Goal: Task Accomplishment & Management: Complete application form

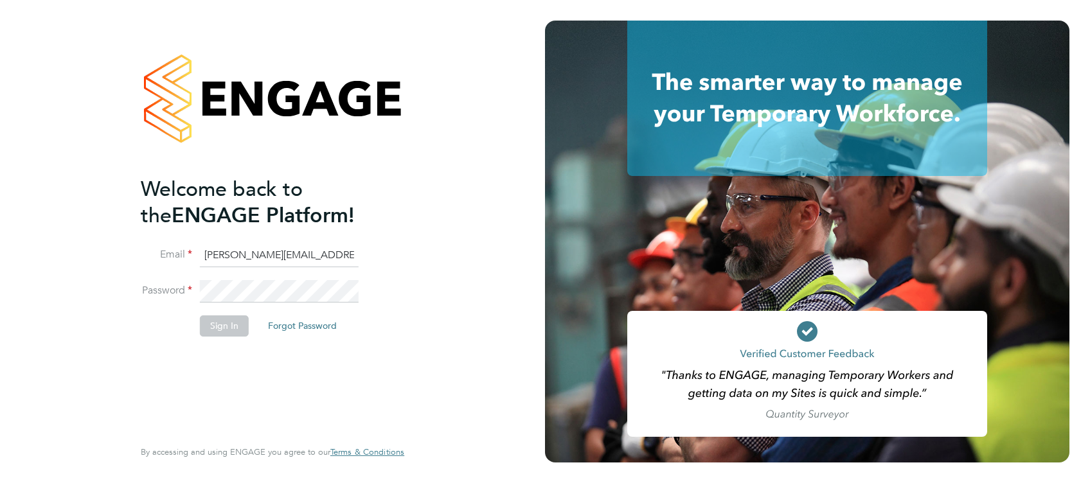
click at [299, 249] on input "lewis.railton@hays.cpom" at bounding box center [279, 255] width 159 height 23
type input "lewis.railton@hays.com"
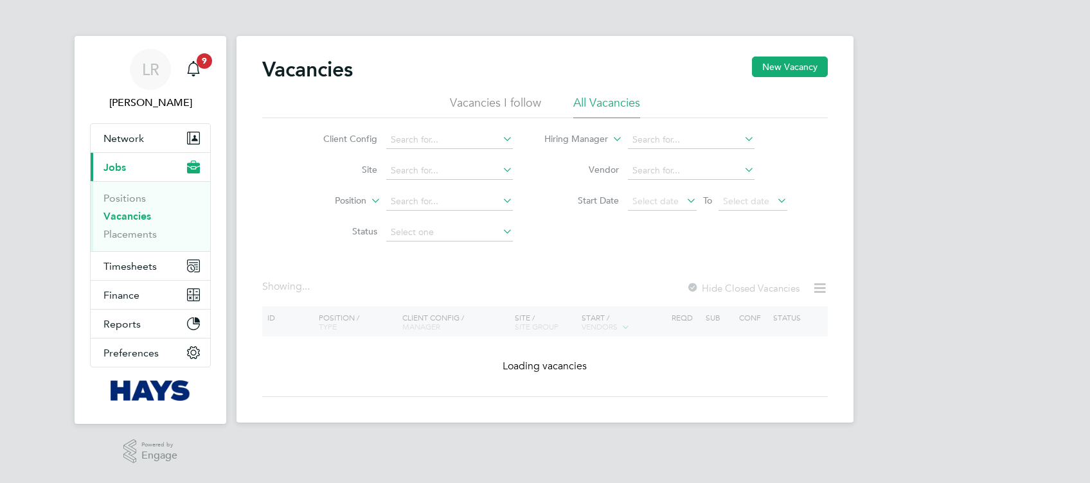
drag, startPoint x: 143, startPoint y: 280, endPoint x: 145, endPoint y: 273, distance: 6.9
click at [143, 279] on li "Timesheets Timesheets Expenses" at bounding box center [151, 266] width 120 height 29
click at [145, 273] on button "Timesheets" at bounding box center [151, 266] width 120 height 28
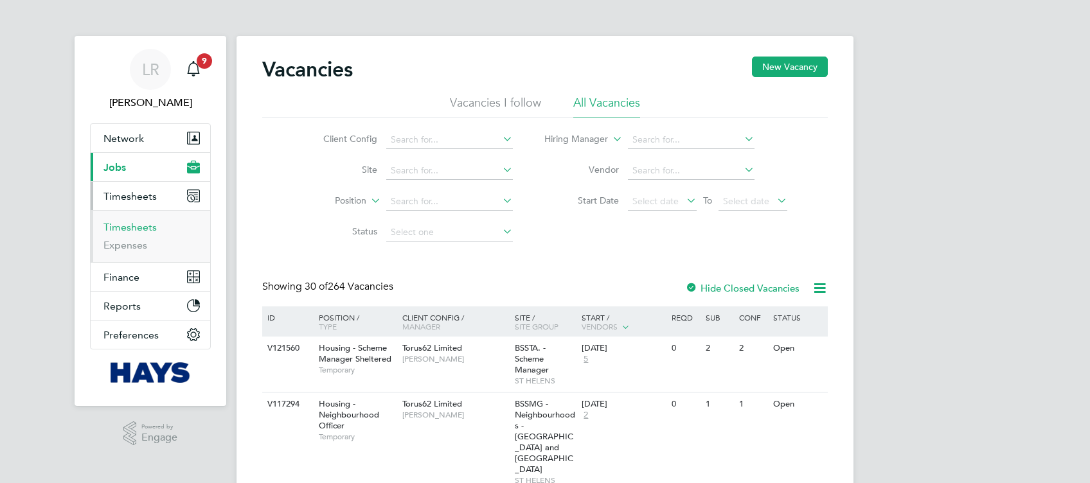
drag, startPoint x: 144, startPoint y: 229, endPoint x: 195, endPoint y: 216, distance: 52.5
click at [144, 229] on link "Timesheets" at bounding box center [129, 227] width 53 height 12
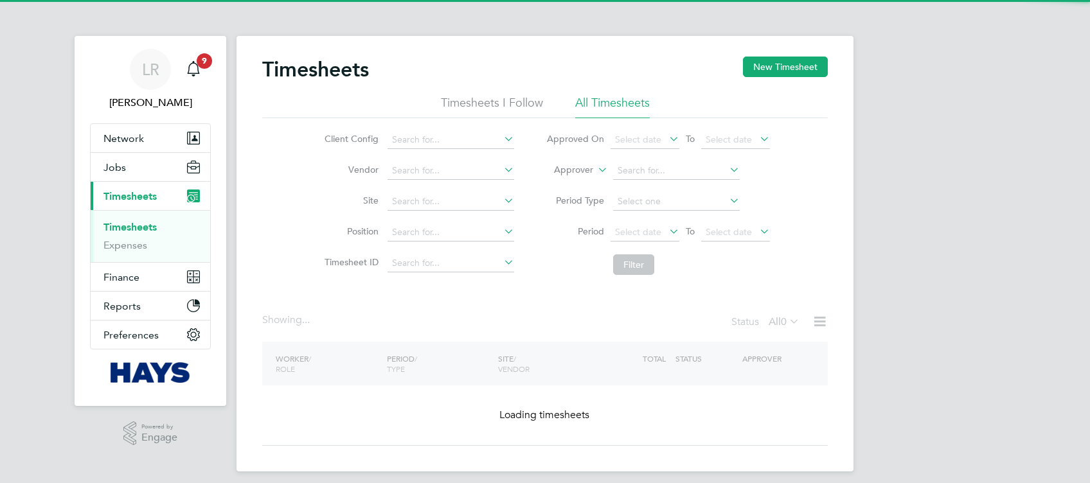
drag, startPoint x: 805, startPoint y: 81, endPoint x: 807, endPoint y: 69, distance: 12.3
click at [806, 80] on div "Timesheets New Timesheet" at bounding box center [545, 76] width 566 height 39
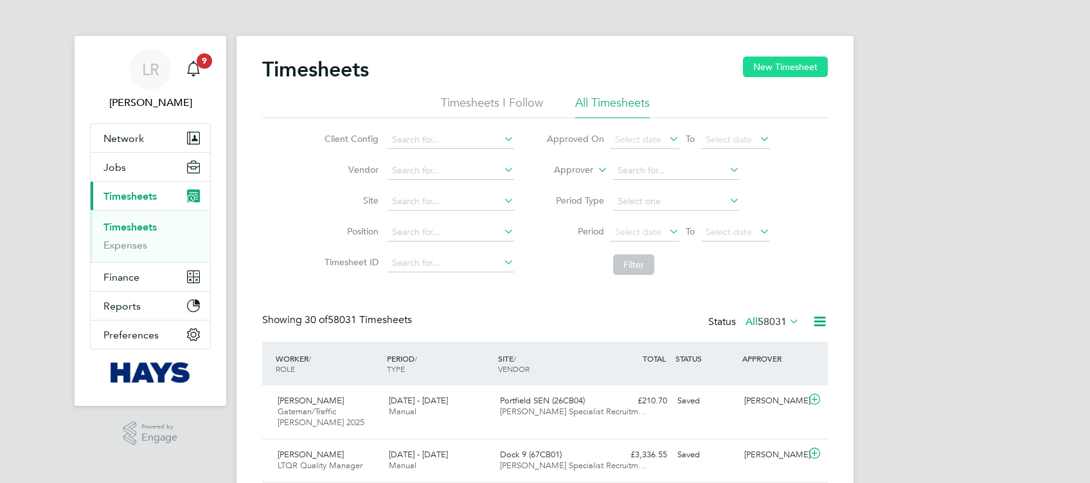
click at [807, 68] on button "New Timesheet" at bounding box center [785, 67] width 85 height 21
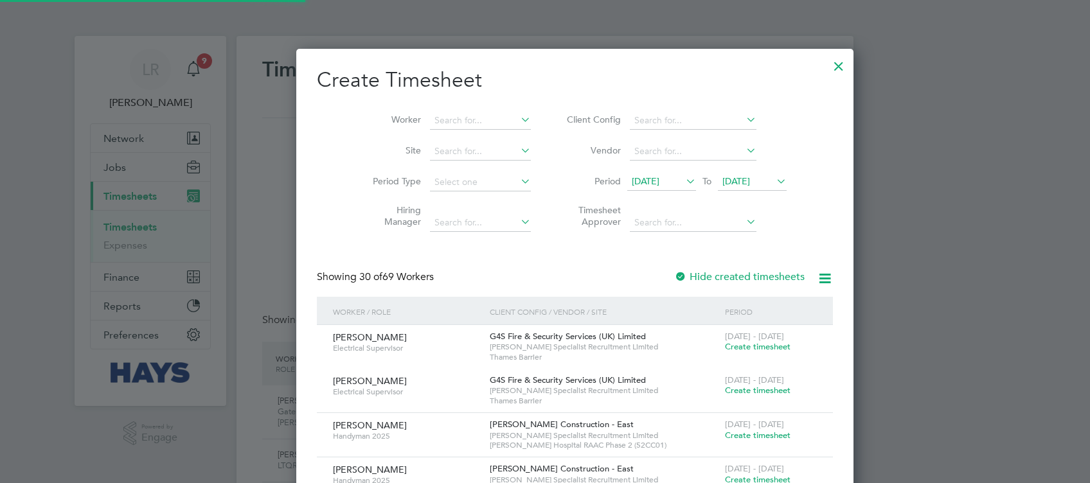
click at [451, 133] on li "Worker" at bounding box center [447, 120] width 200 height 31
click at [453, 122] on input at bounding box center [480, 121] width 101 height 18
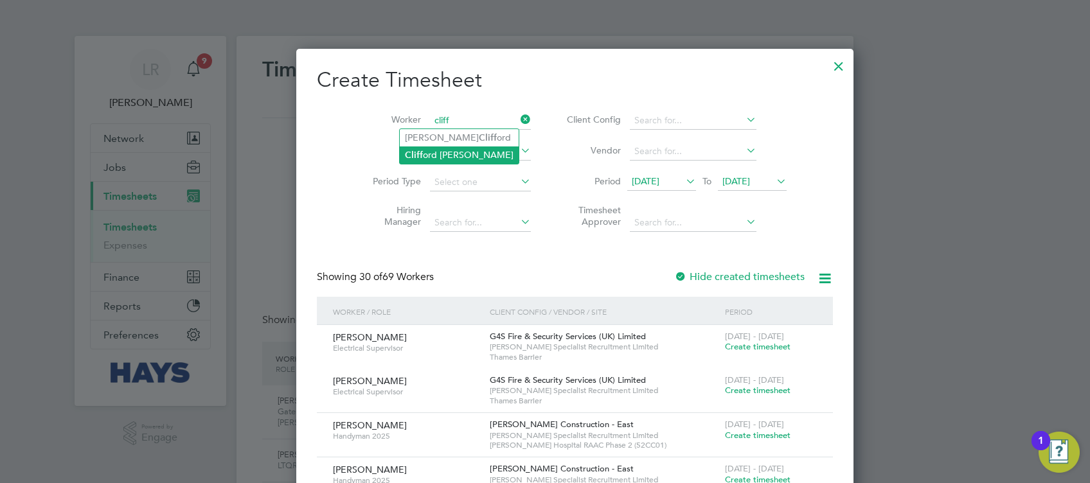
type input "[PERSON_NAME]"
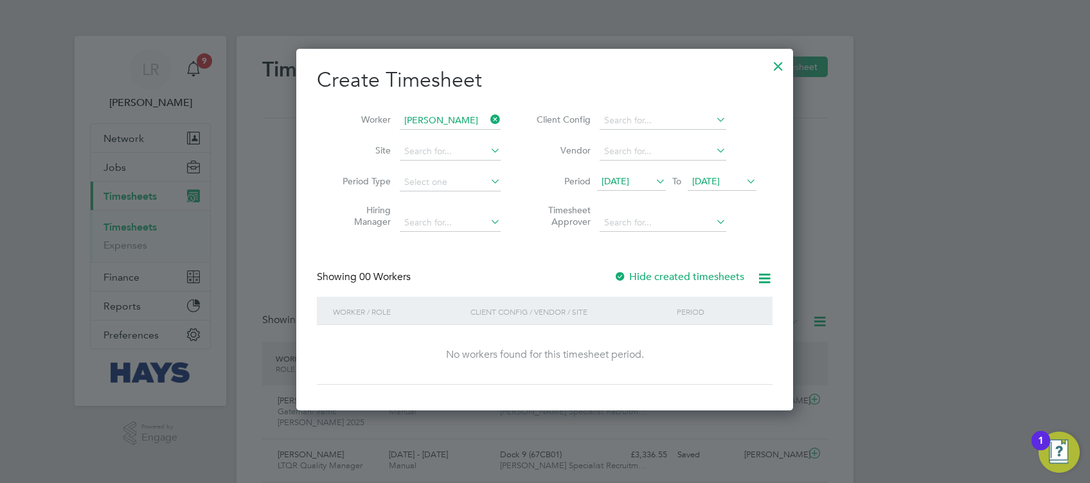
click at [719, 258] on div "Create Timesheet Worker [PERSON_NAME] Site Period Type Hiring Manager Client Co…" at bounding box center [545, 226] width 456 height 318
click at [713, 267] on div "Create Timesheet Worker [PERSON_NAME] Site Period Type Hiring Manager Client Co…" at bounding box center [545, 226] width 456 height 318
click at [710, 277] on label "Hide created timesheets" at bounding box center [679, 277] width 130 height 13
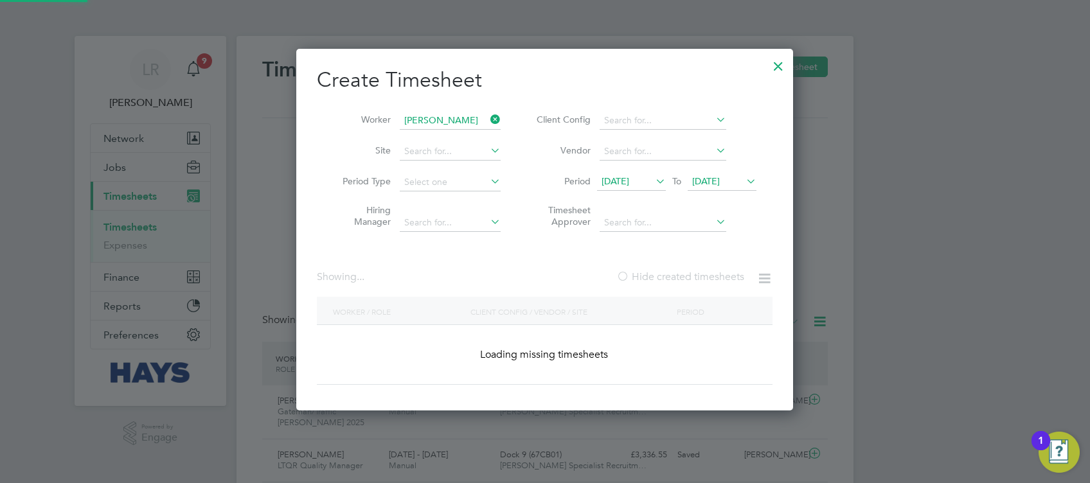
click at [710, 277] on label "Hide created timesheets" at bounding box center [680, 277] width 128 height 13
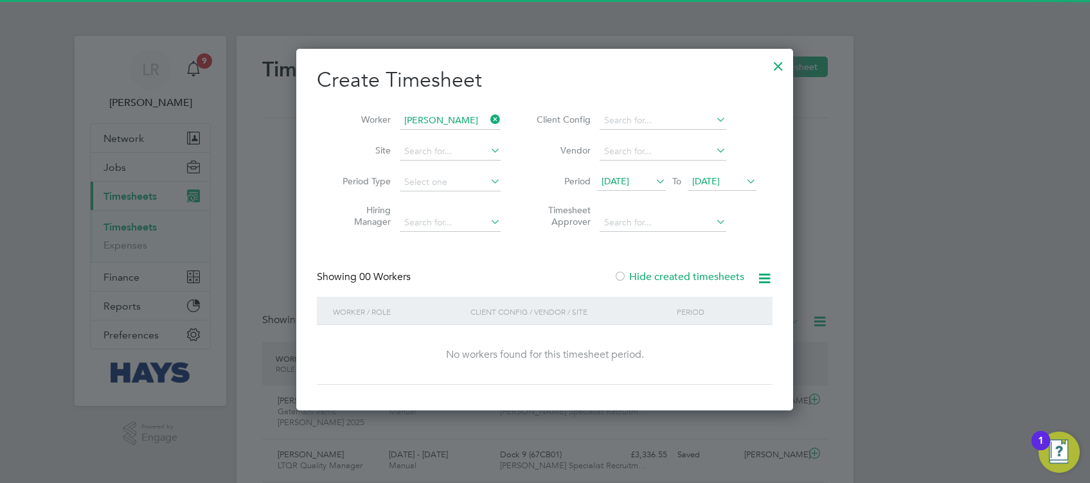
click at [712, 276] on label "Hide created timesheets" at bounding box center [679, 277] width 130 height 13
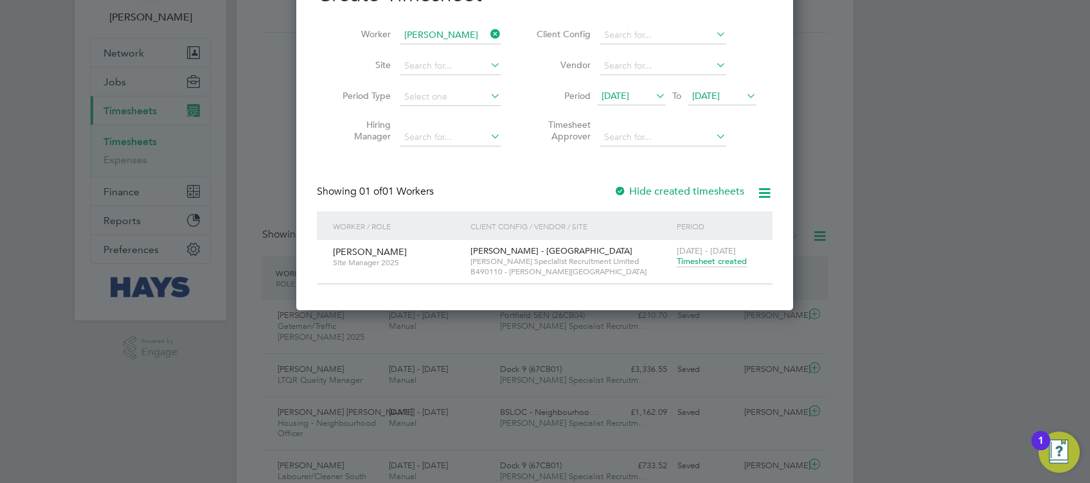
click at [698, 190] on label "Hide created timesheets" at bounding box center [679, 191] width 130 height 13
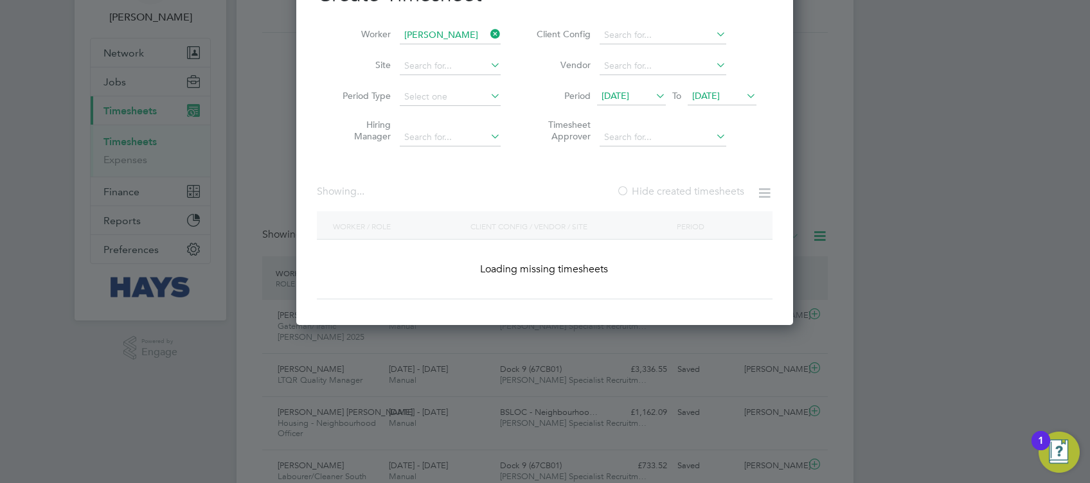
click at [698, 190] on label "Hide created timesheets" at bounding box center [680, 191] width 128 height 13
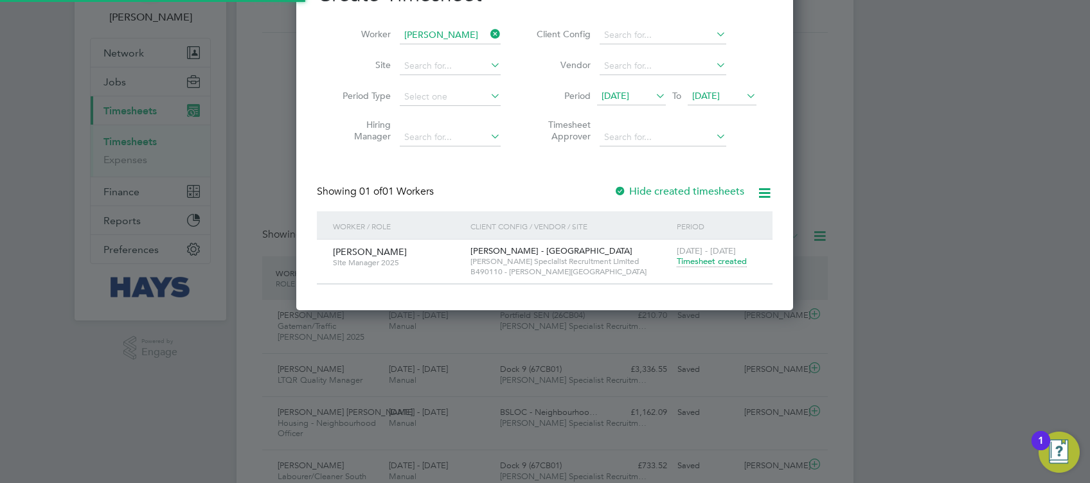
drag, startPoint x: 721, startPoint y: 274, endPoint x: 720, endPoint y: 265, distance: 9.0
click at [721, 271] on div "[PERSON_NAME] Site Manager 2025 [PERSON_NAME] - [GEOGRAPHIC_DATA] [PERSON_NAME]…" at bounding box center [545, 262] width 456 height 44
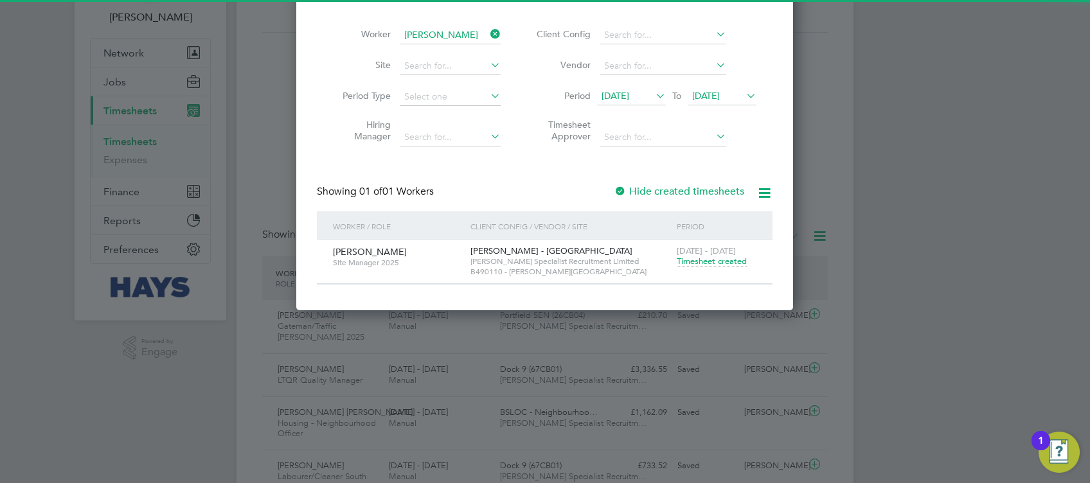
click at [720, 265] on span "Timesheet created" at bounding box center [712, 262] width 70 height 12
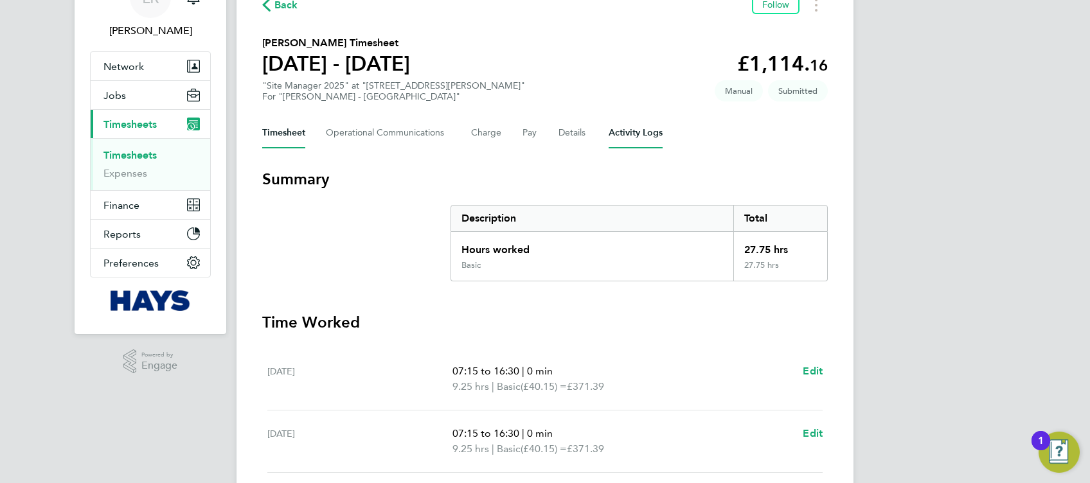
click at [636, 138] on Logs-tab "Activity Logs" at bounding box center [636, 133] width 54 height 31
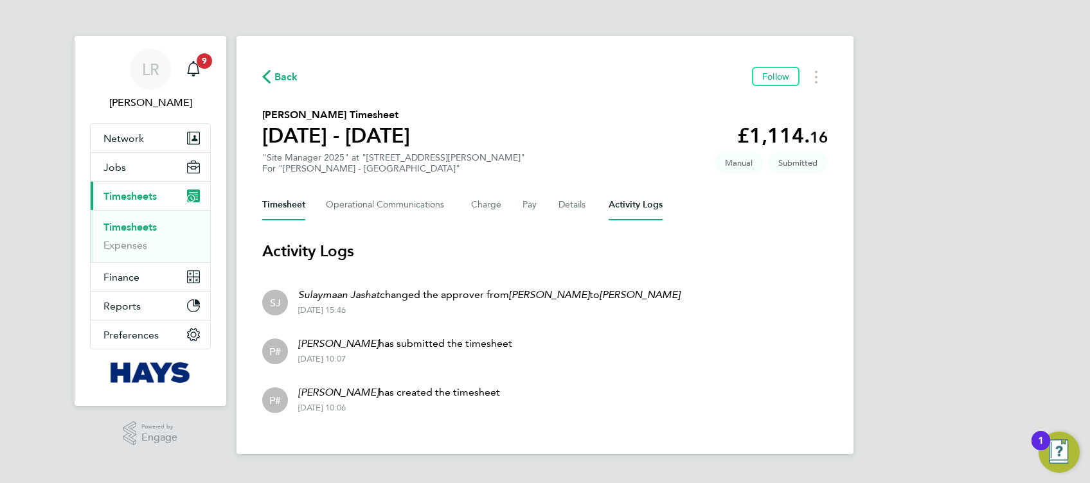
click at [294, 211] on button "Timesheet" at bounding box center [283, 205] width 43 height 31
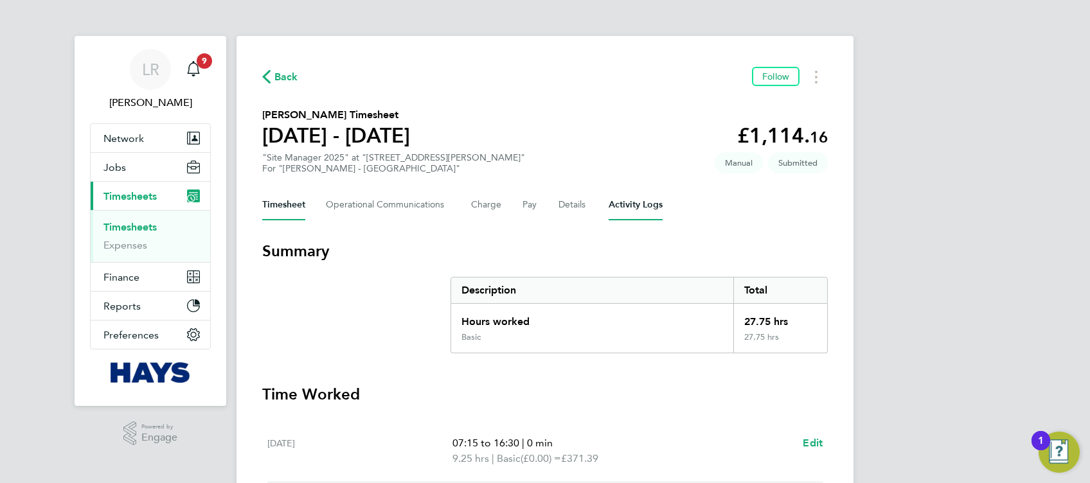
click at [627, 210] on Logs-tab "Activity Logs" at bounding box center [636, 205] width 54 height 31
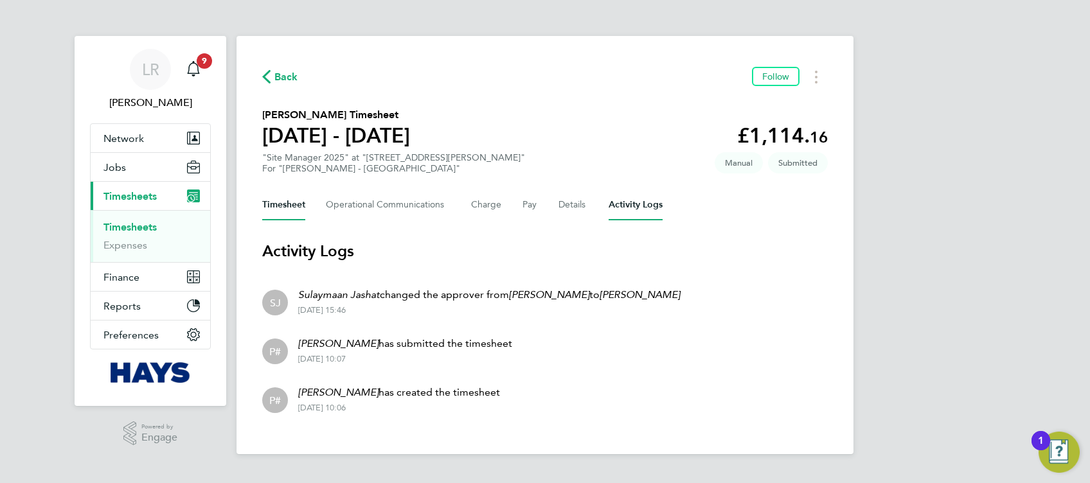
click at [299, 204] on button "Timesheet" at bounding box center [283, 205] width 43 height 31
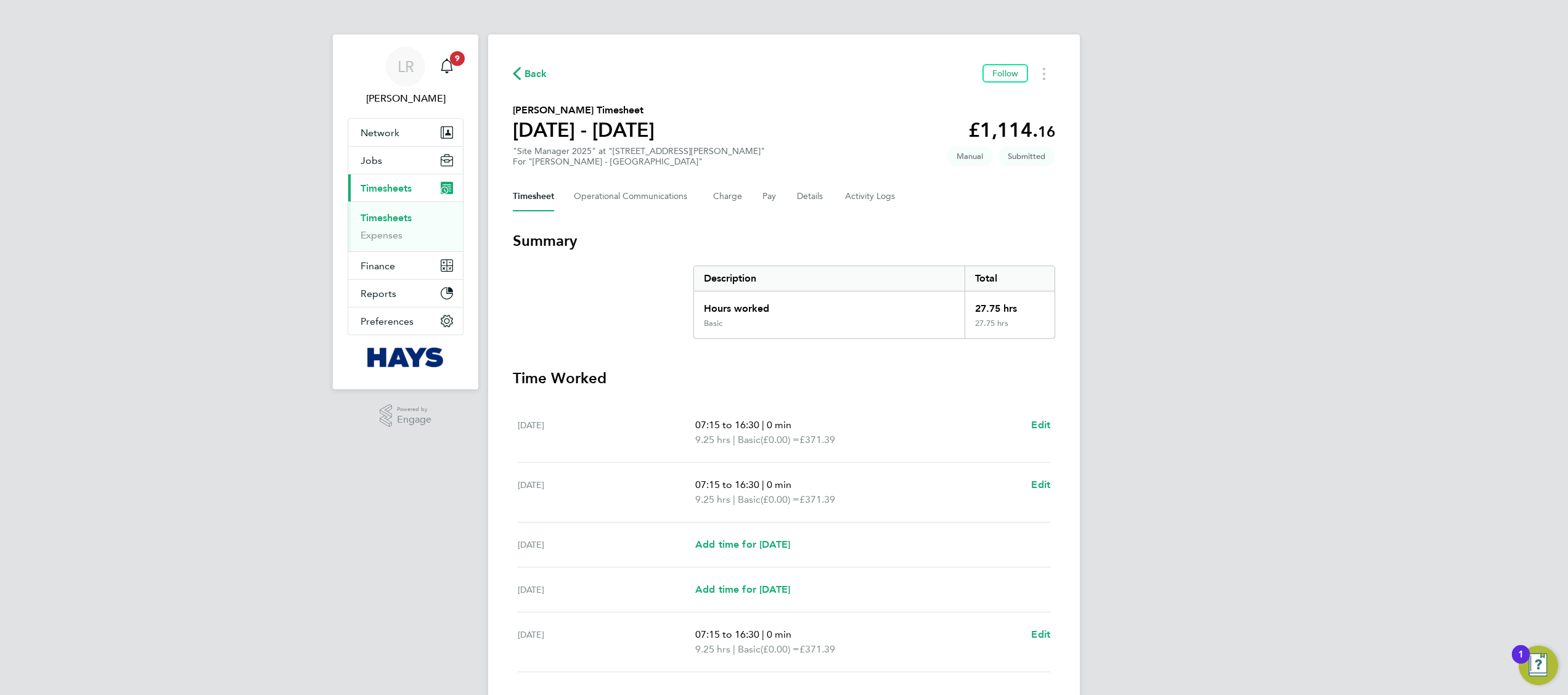
click at [553, 75] on div "Back Follow" at bounding box center [784, 74] width 543 height 19
click at [540, 81] on span "Back" at bounding box center [536, 73] width 23 height 14
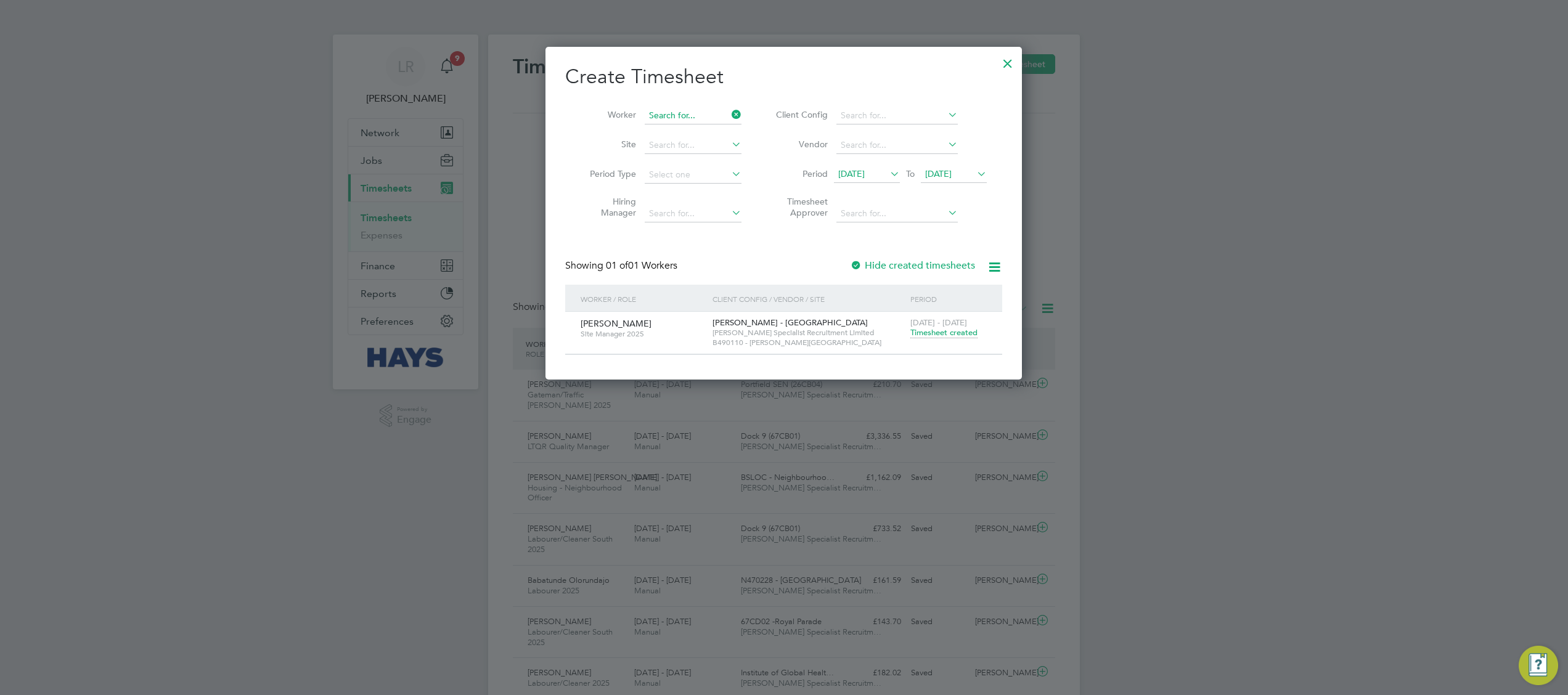
click at [691, 111] on input at bounding box center [692, 116] width 97 height 17
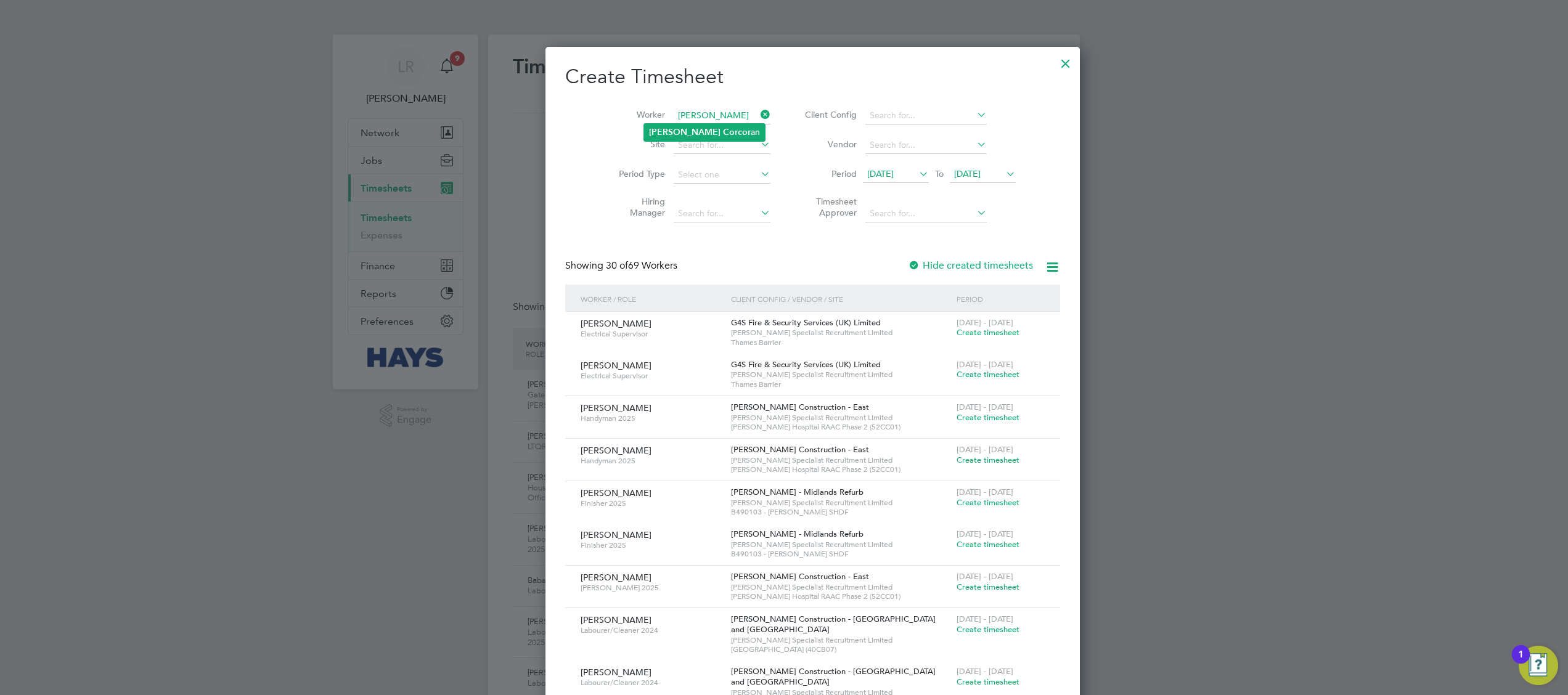
type input "[PERSON_NAME]"
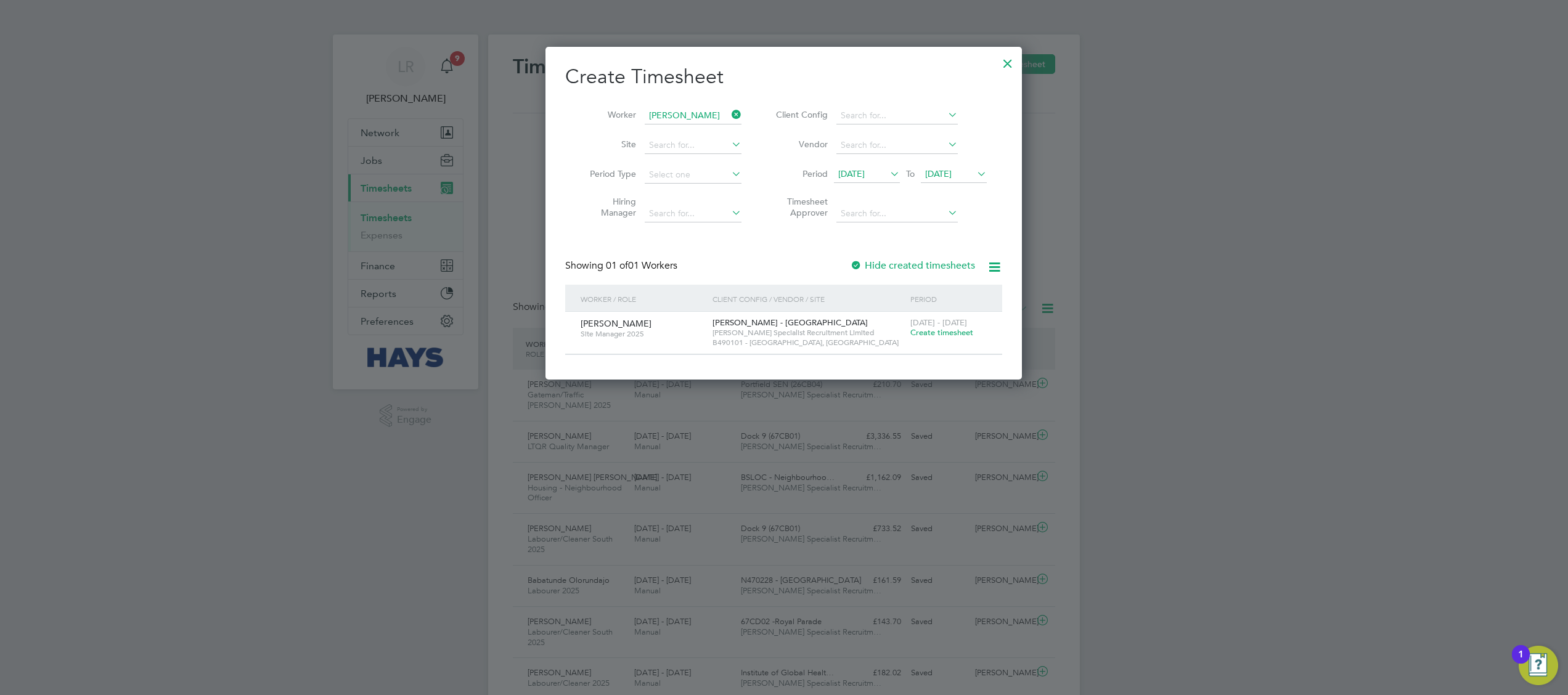
click at [915, 274] on div "Showing 01 of 01 Workers Hide created timesheets" at bounding box center [784, 272] width 437 height 25
click at [913, 268] on label "Hide created timesheets" at bounding box center [912, 266] width 125 height 12
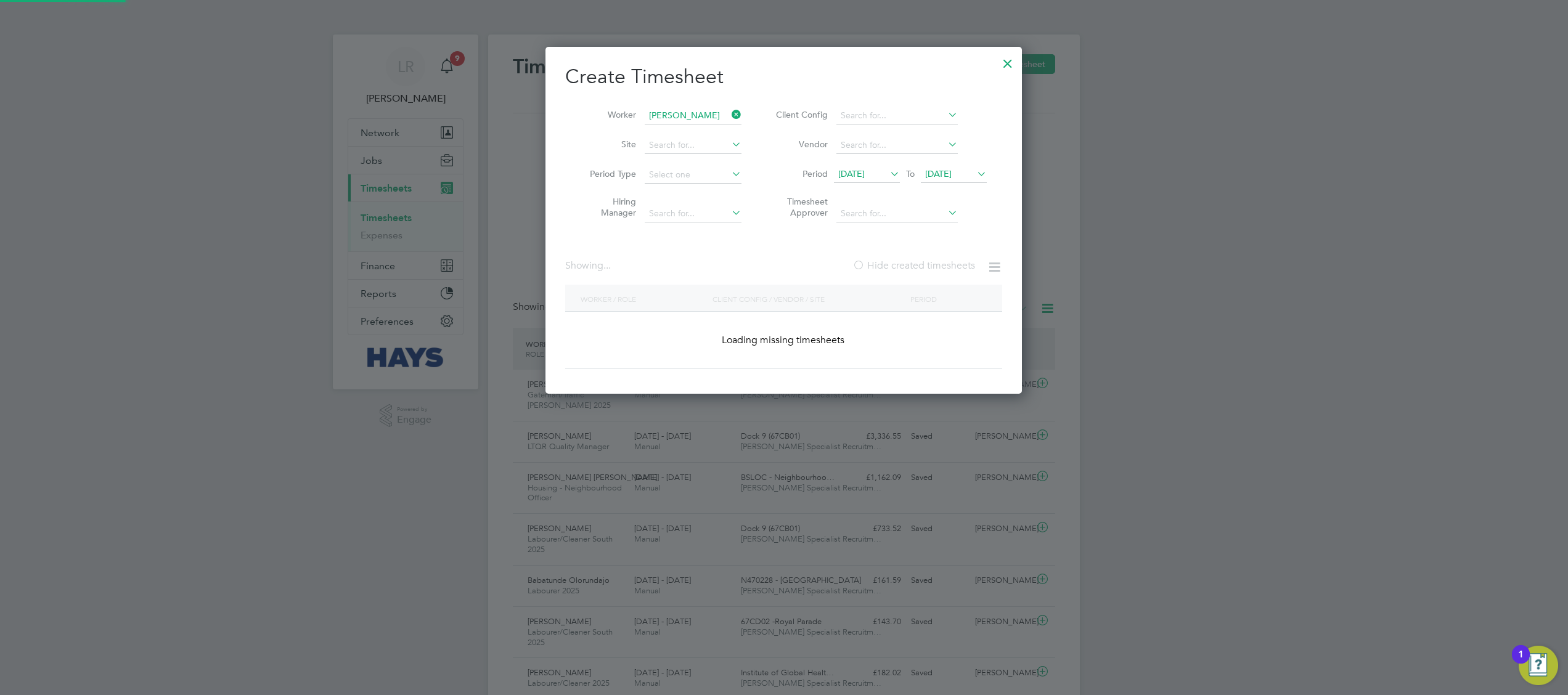
click at [913, 267] on label "Hide created timesheets" at bounding box center [914, 266] width 123 height 12
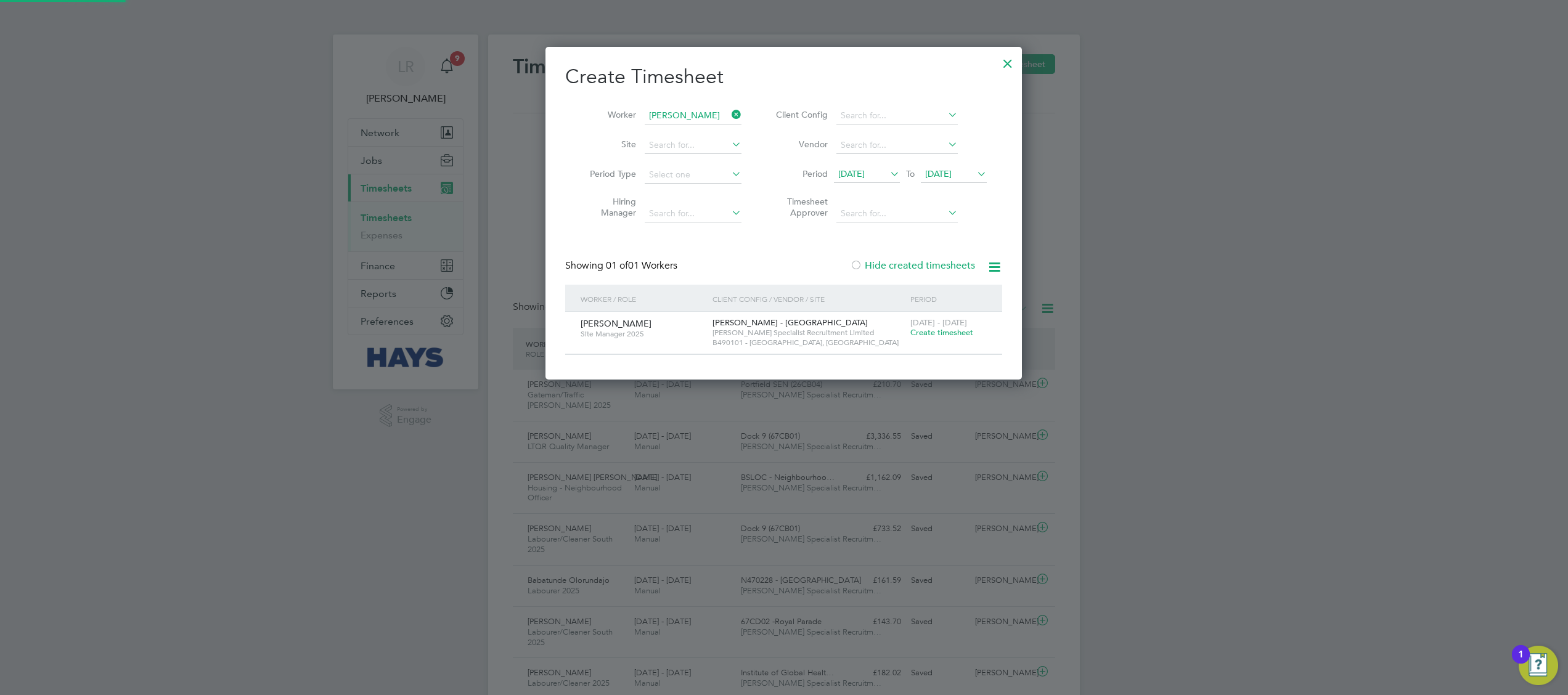
click at [913, 267] on label "Hide created timesheets" at bounding box center [912, 266] width 125 height 12
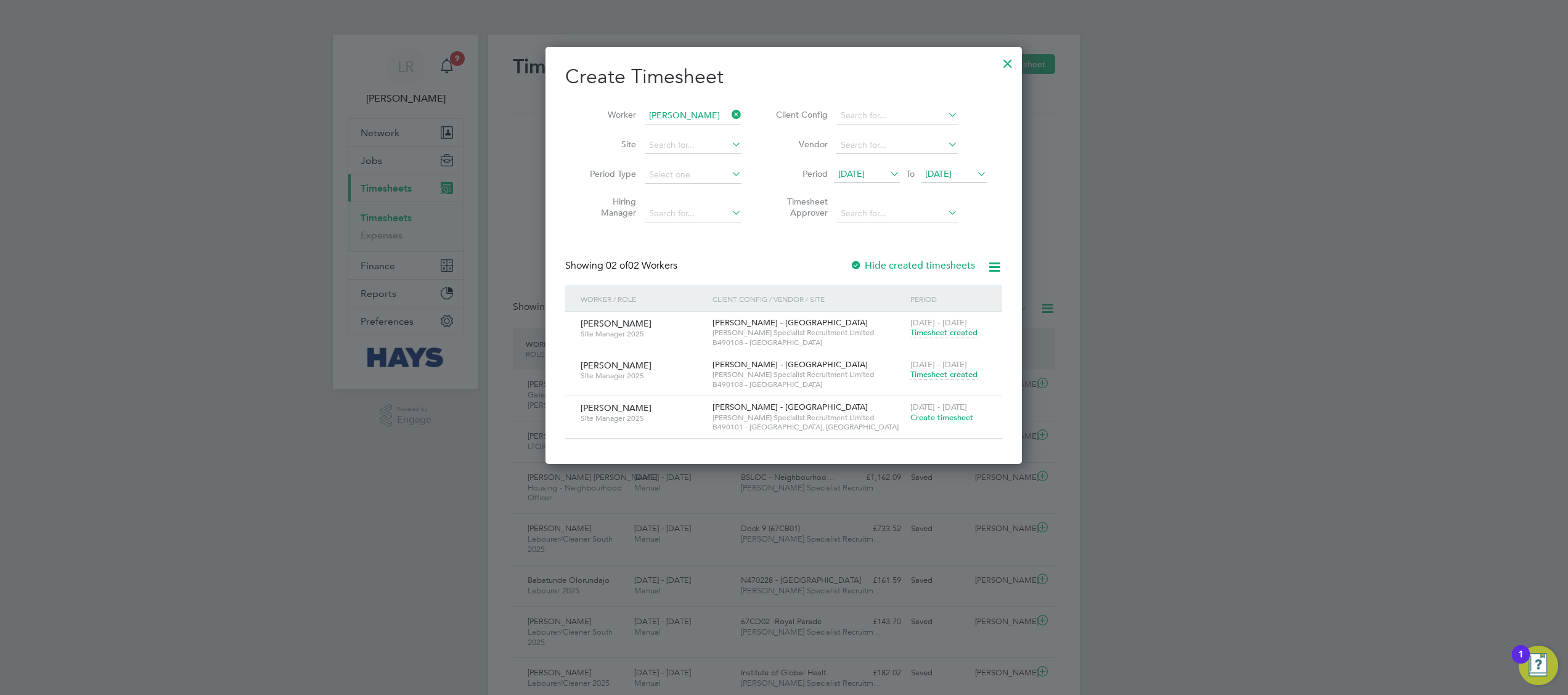
drag, startPoint x: 844, startPoint y: 163, endPoint x: 852, endPoint y: 165, distance: 8.2
click at [847, 163] on li "Period [DATE] To [DATE]" at bounding box center [879, 174] width 246 height 30
click at [856, 169] on span "[DATE]" at bounding box center [852, 174] width 27 height 12
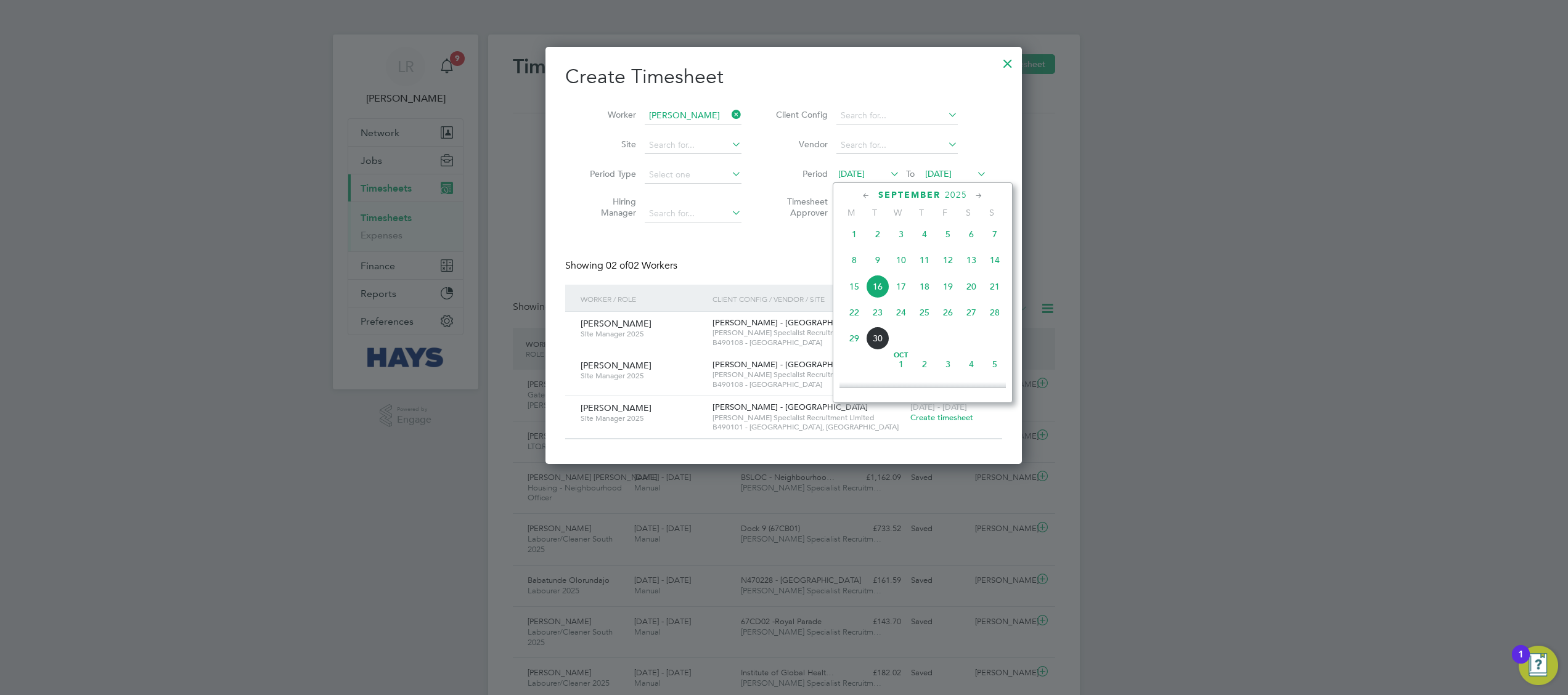
click at [878, 262] on span "9" at bounding box center [878, 260] width 23 height 23
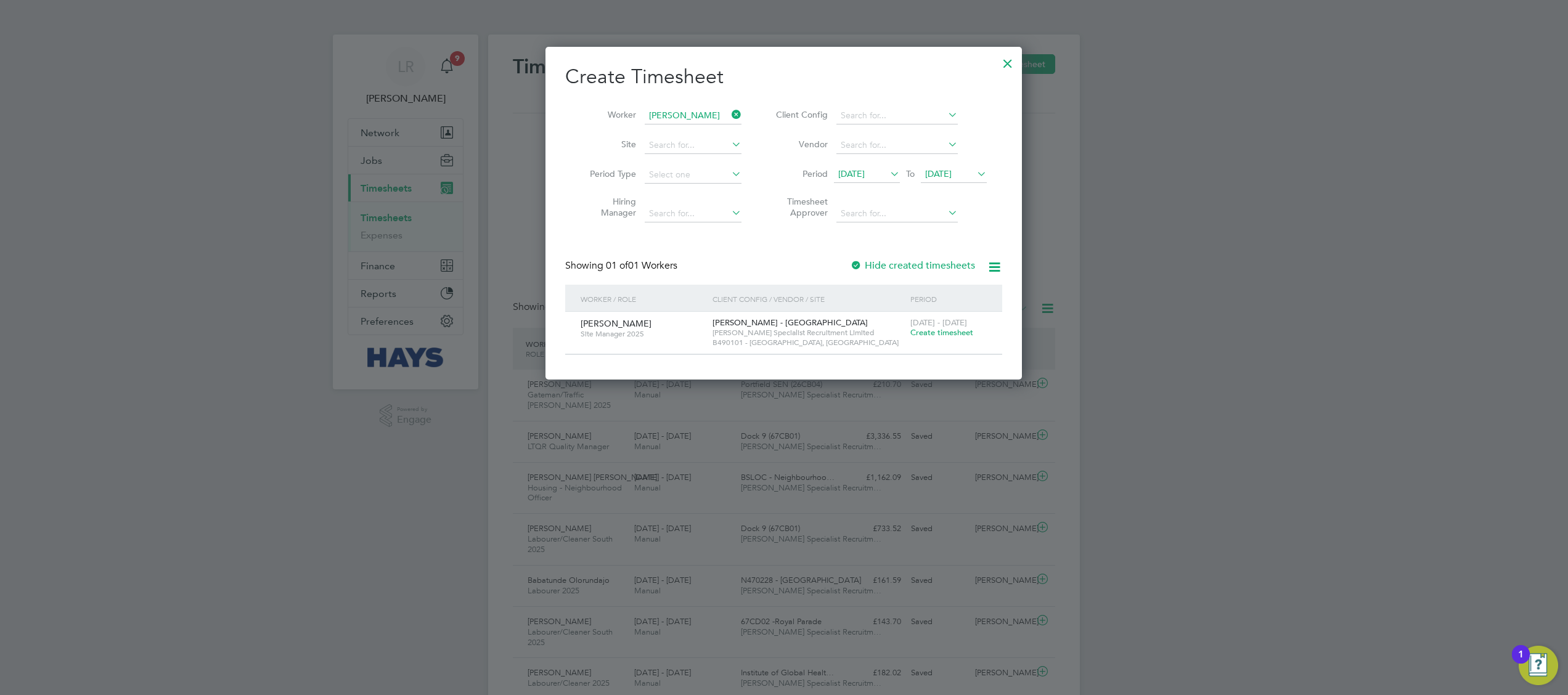
click at [888, 256] on div "Create Timesheet Worker [PERSON_NAME] Site Period Type Hiring Manager Client Co…" at bounding box center [784, 209] width 437 height 290
click at [890, 260] on div "Hide created timesheets" at bounding box center [913, 266] width 128 height 12
click at [893, 264] on label "Hide created timesheets" at bounding box center [912, 266] width 125 height 12
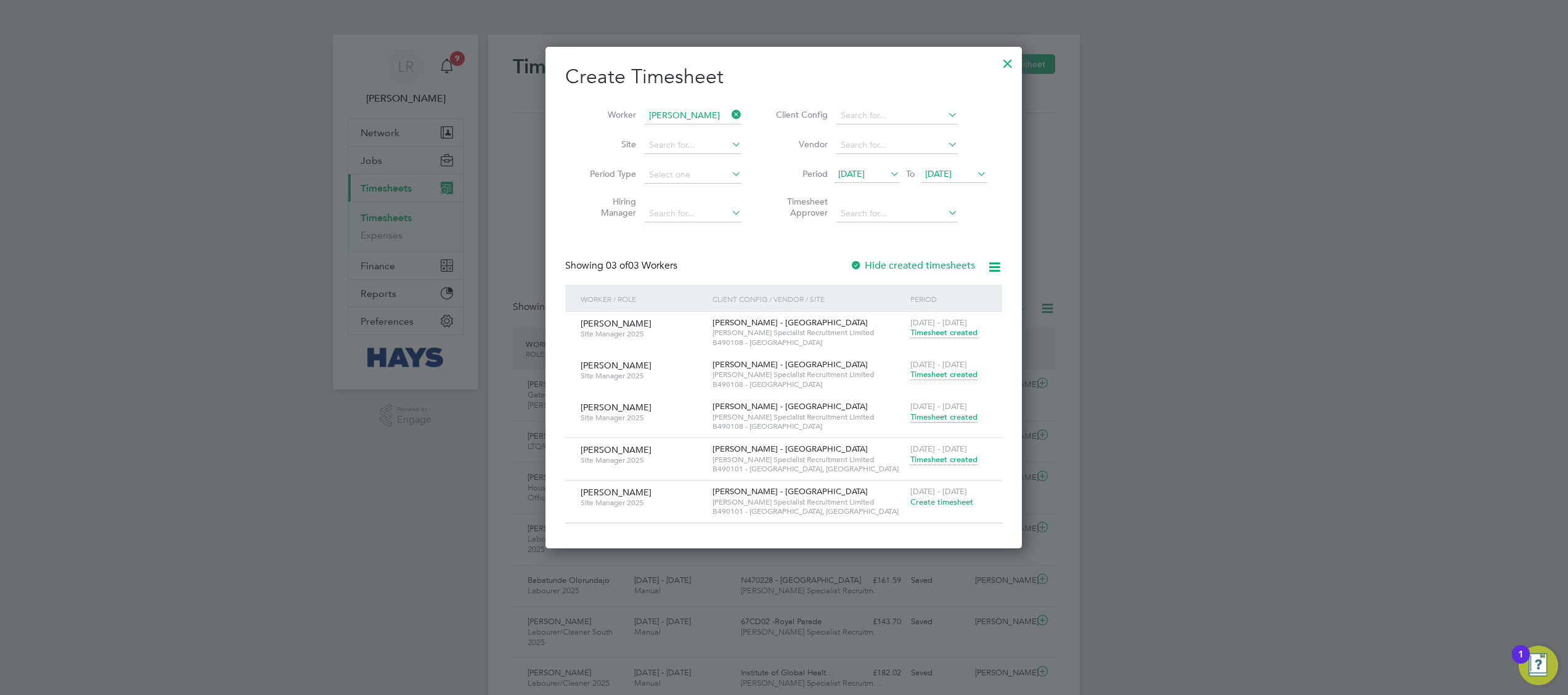
click at [938, 463] on div "[DATE] - [DATE] Timesheet created" at bounding box center [948, 454] width 82 height 34
click at [938, 463] on span "Timesheet created" at bounding box center [944, 460] width 67 height 12
